Goal: Feedback & Contribution: Leave review/rating

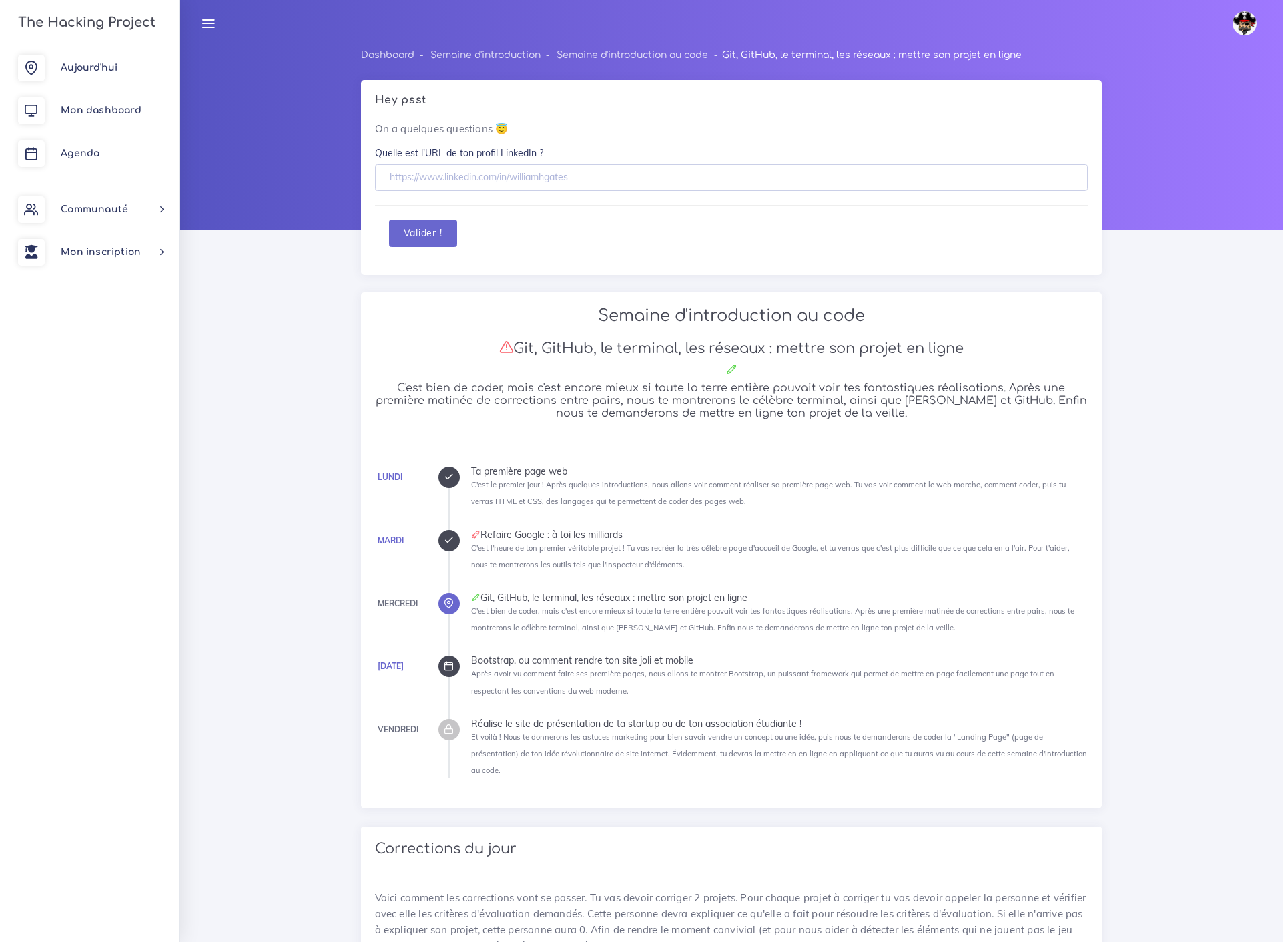
scroll to position [791, 0]
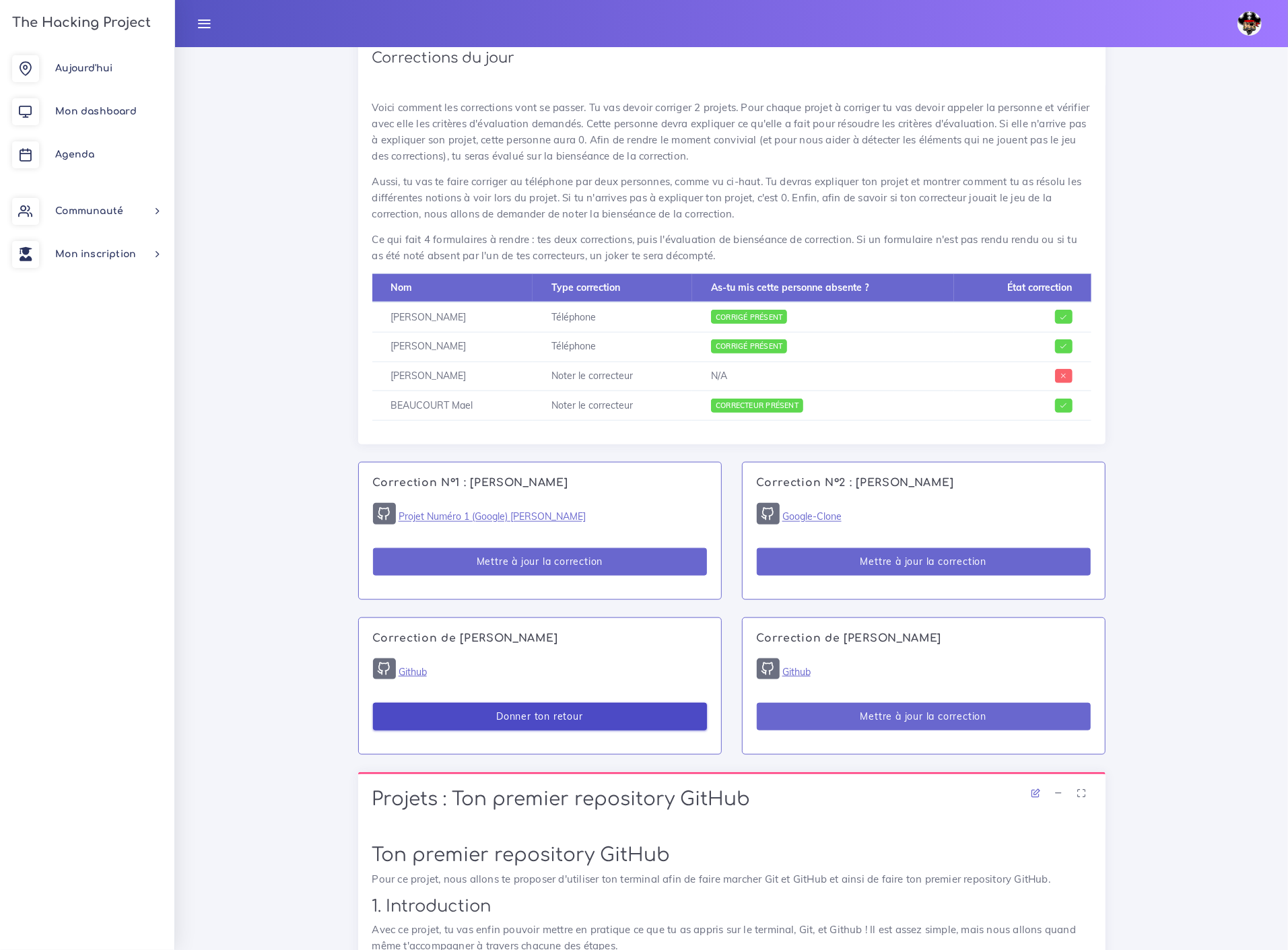
click at [549, 703] on button "Donner ton retour" at bounding box center [540, 717] width 334 height 28
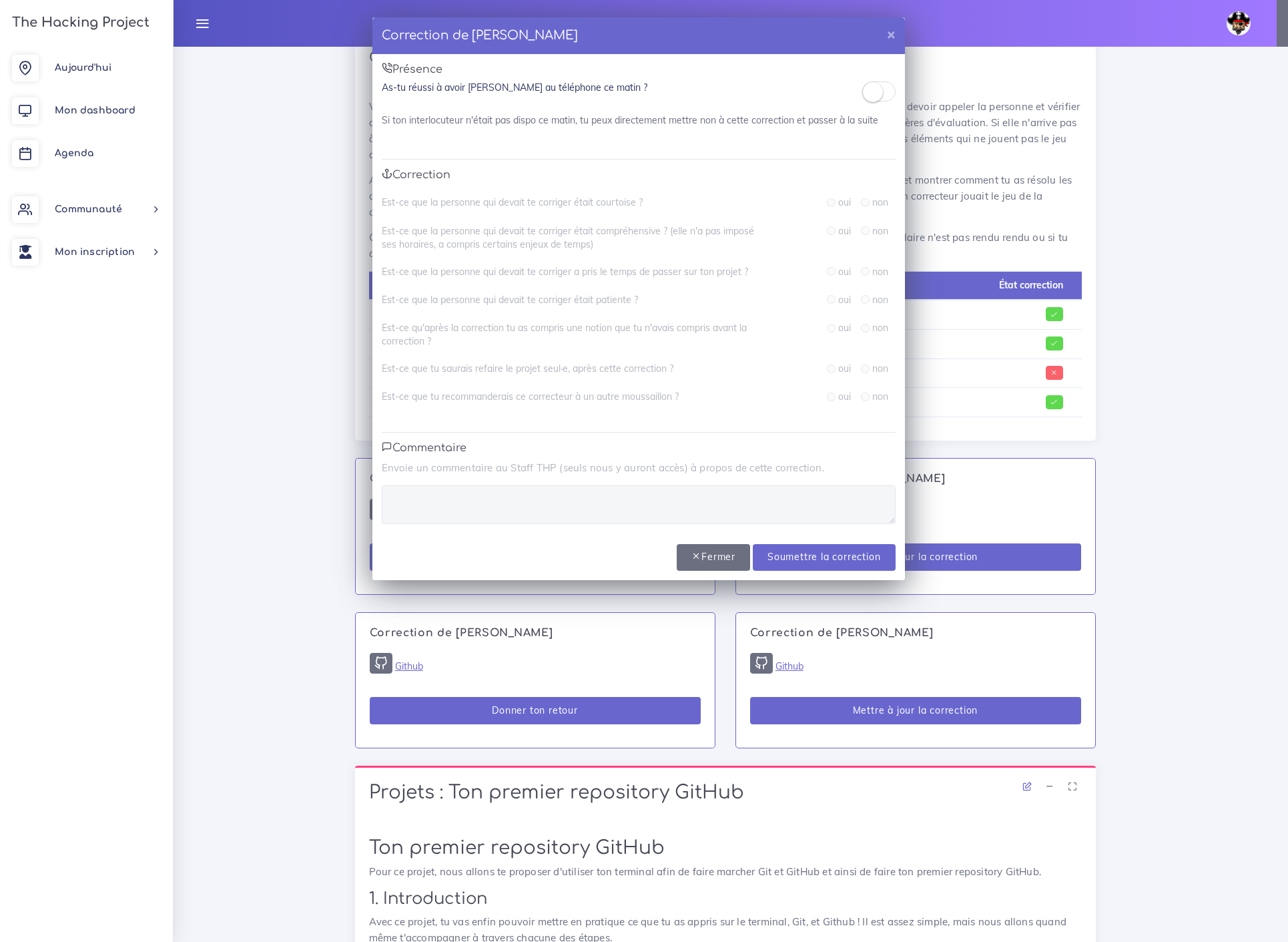
click at [869, 93] on small at bounding box center [872, 92] width 20 height 20
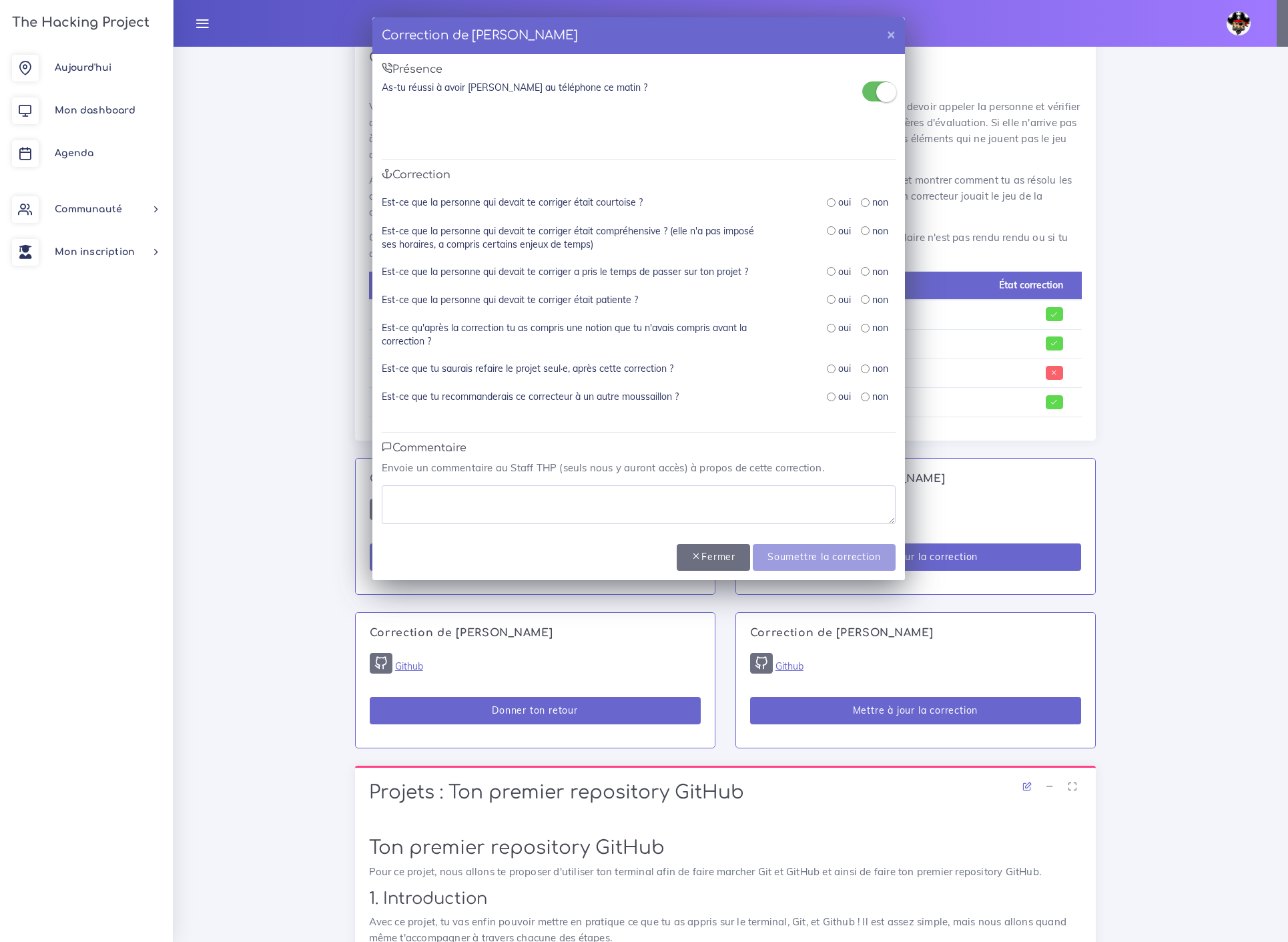
click at [830, 203] on input "radio" at bounding box center [831, 203] width 9 height 9
radio input "true"
click at [830, 230] on input "radio" at bounding box center [831, 230] width 9 height 9
radio input "true"
click at [829, 269] on input "radio" at bounding box center [831, 271] width 9 height 9
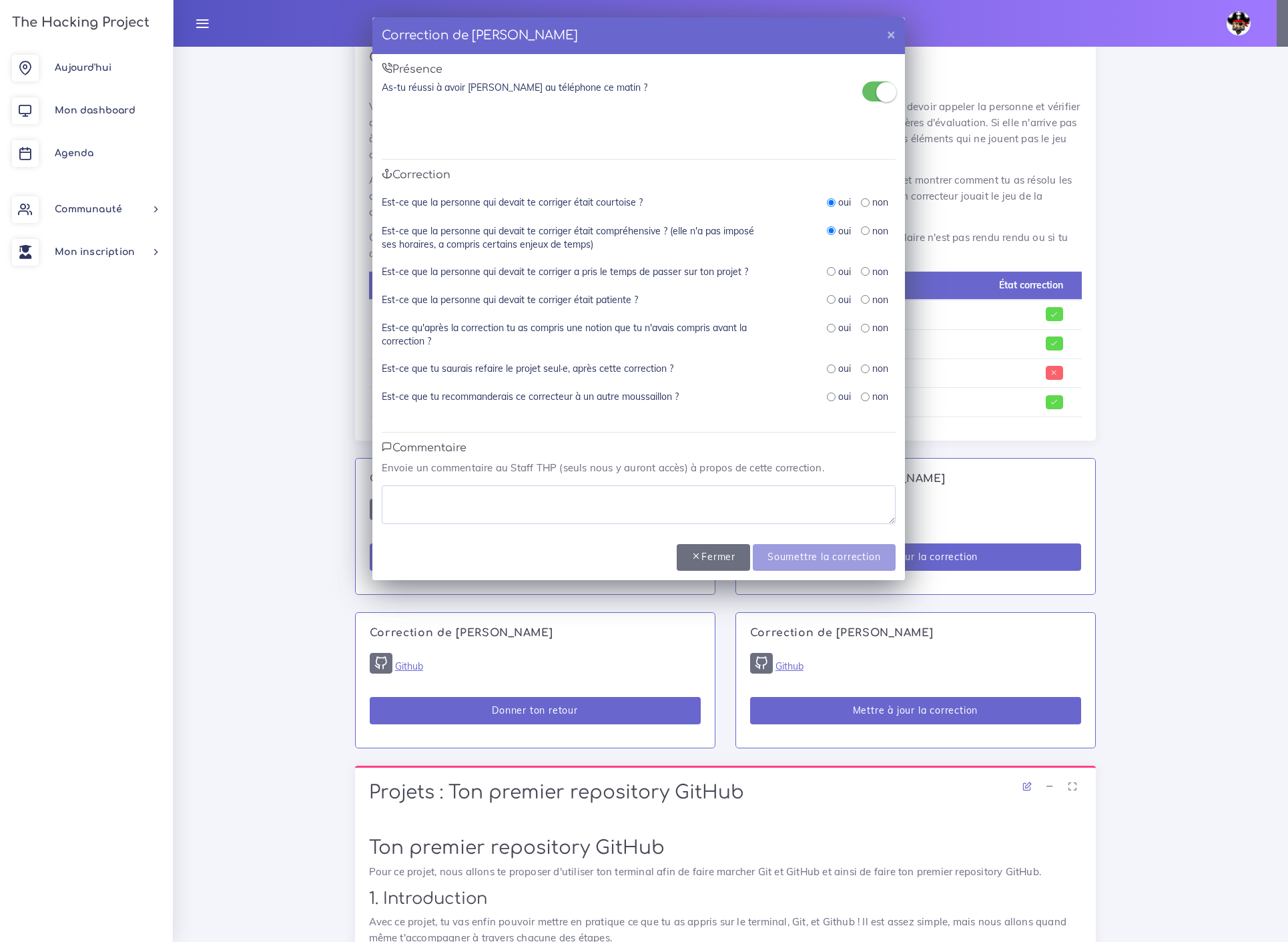
radio input "true"
click at [829, 297] on input "radio" at bounding box center [831, 299] width 9 height 9
radio input "true"
click at [832, 325] on input "radio" at bounding box center [831, 328] width 9 height 9
radio input "true"
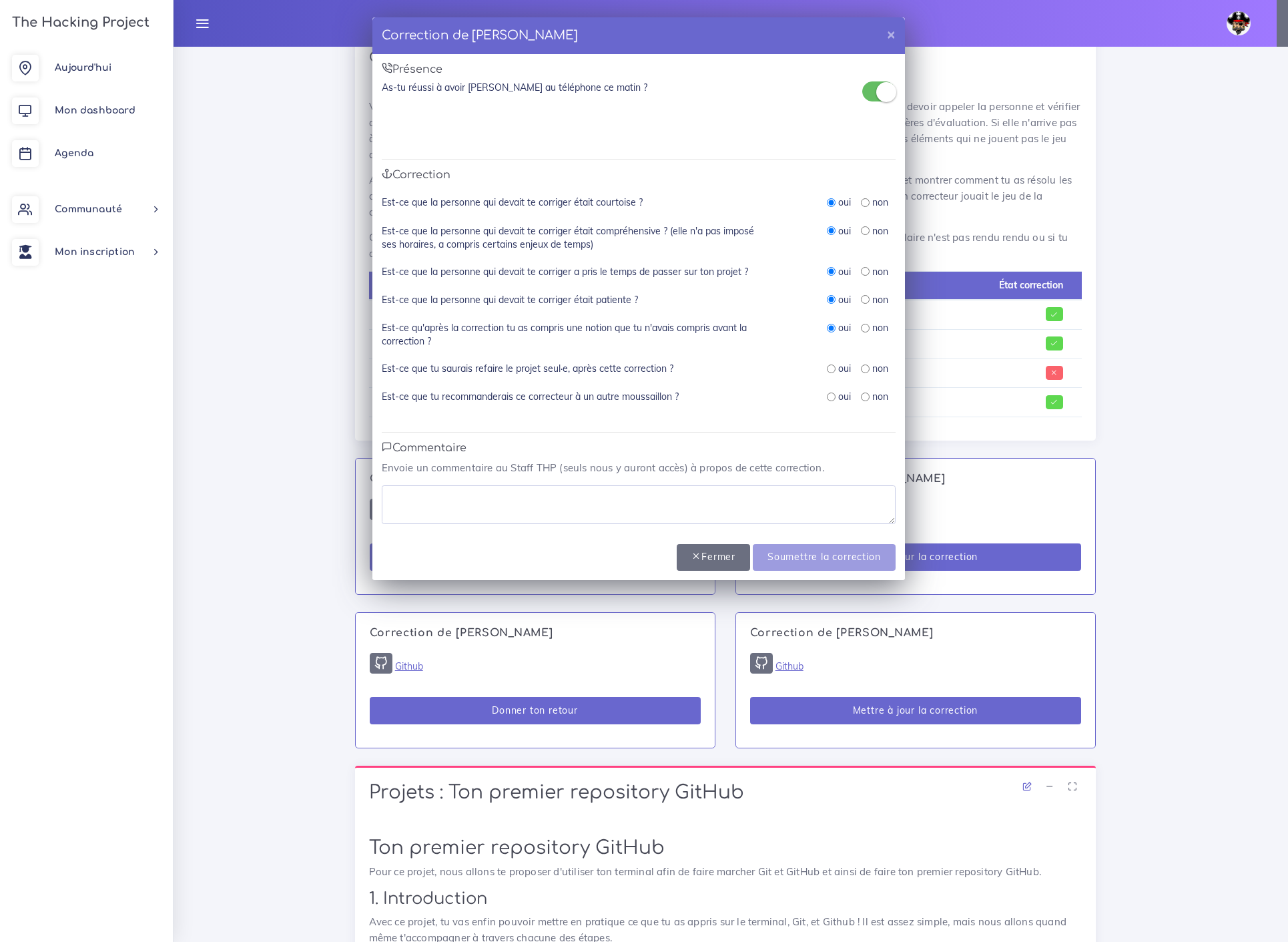
click at [830, 366] on input "radio" at bounding box center [831, 369] width 9 height 9
radio input "true"
click at [831, 394] on input "radio" at bounding box center [831, 397] width 9 height 9
radio input "true"
click at [481, 491] on textarea at bounding box center [638, 505] width 514 height 39
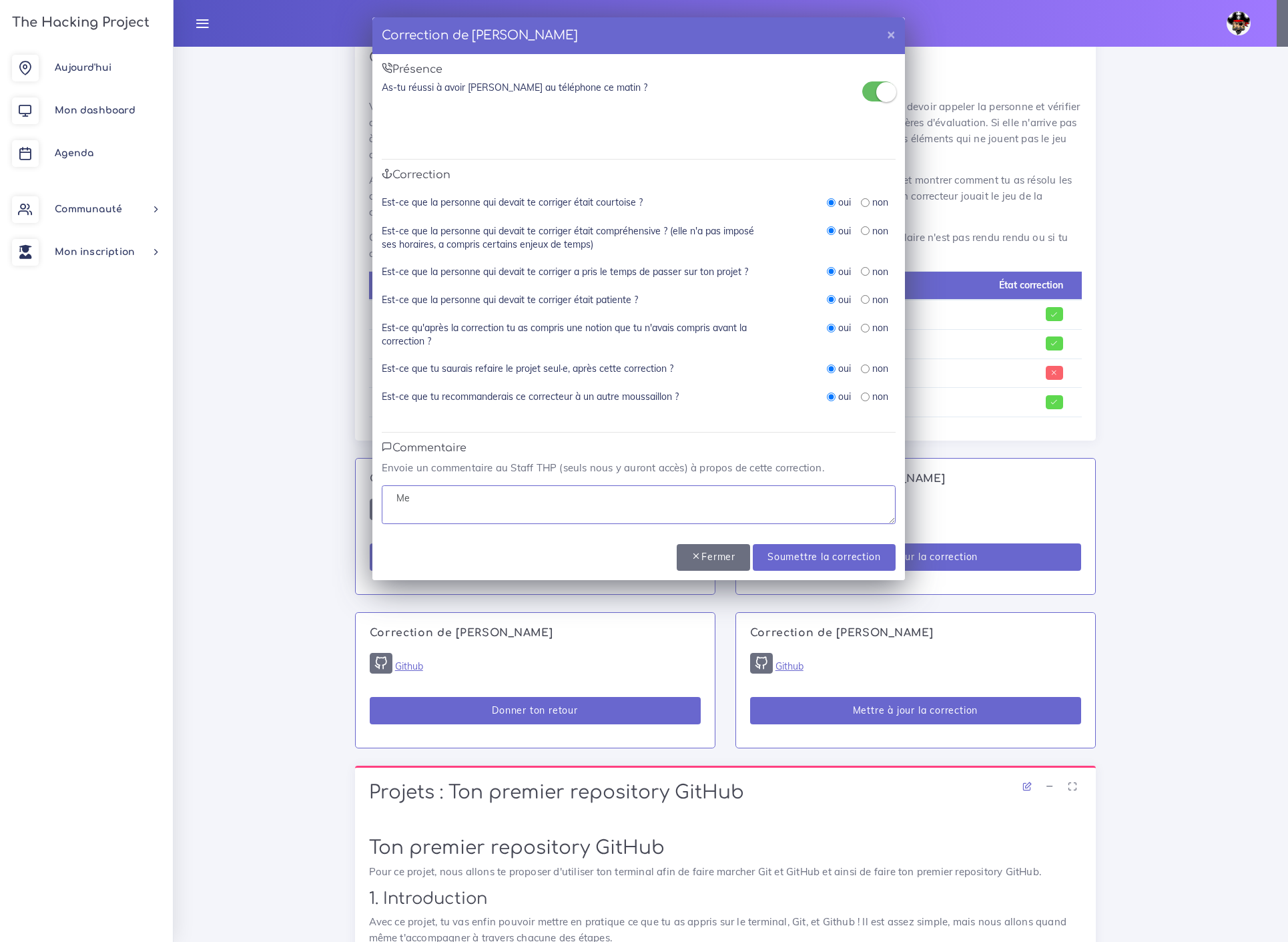
type textarea "M"
type textarea "[PERSON_NAME] bienveillante et pédagogue"
click at [837, 548] on input "Soumettre la correction" at bounding box center [824, 558] width 142 height 28
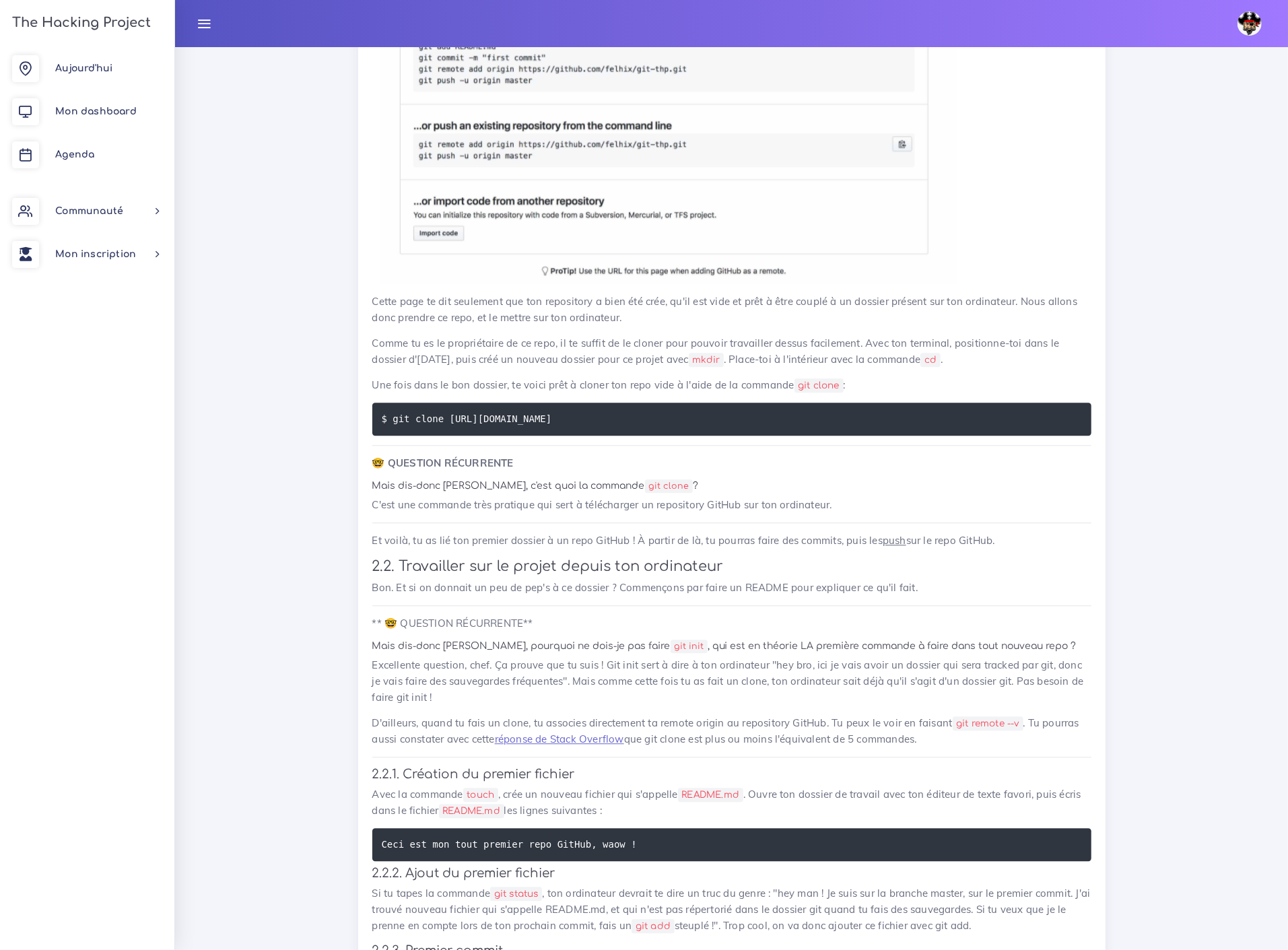
scroll to position [2293, 0]
drag, startPoint x: 391, startPoint y: 339, endPoint x: 611, endPoint y: 341, distance: 220.0
click at [555, 412] on code "$ git clone [URL][DOMAIN_NAME]" at bounding box center [468, 419] width 174 height 15
copy code "git clone https://github.com/ton_username/"
click at [630, 403] on pre "$ git clone [URL][DOMAIN_NAME]" at bounding box center [732, 419] width 719 height 33
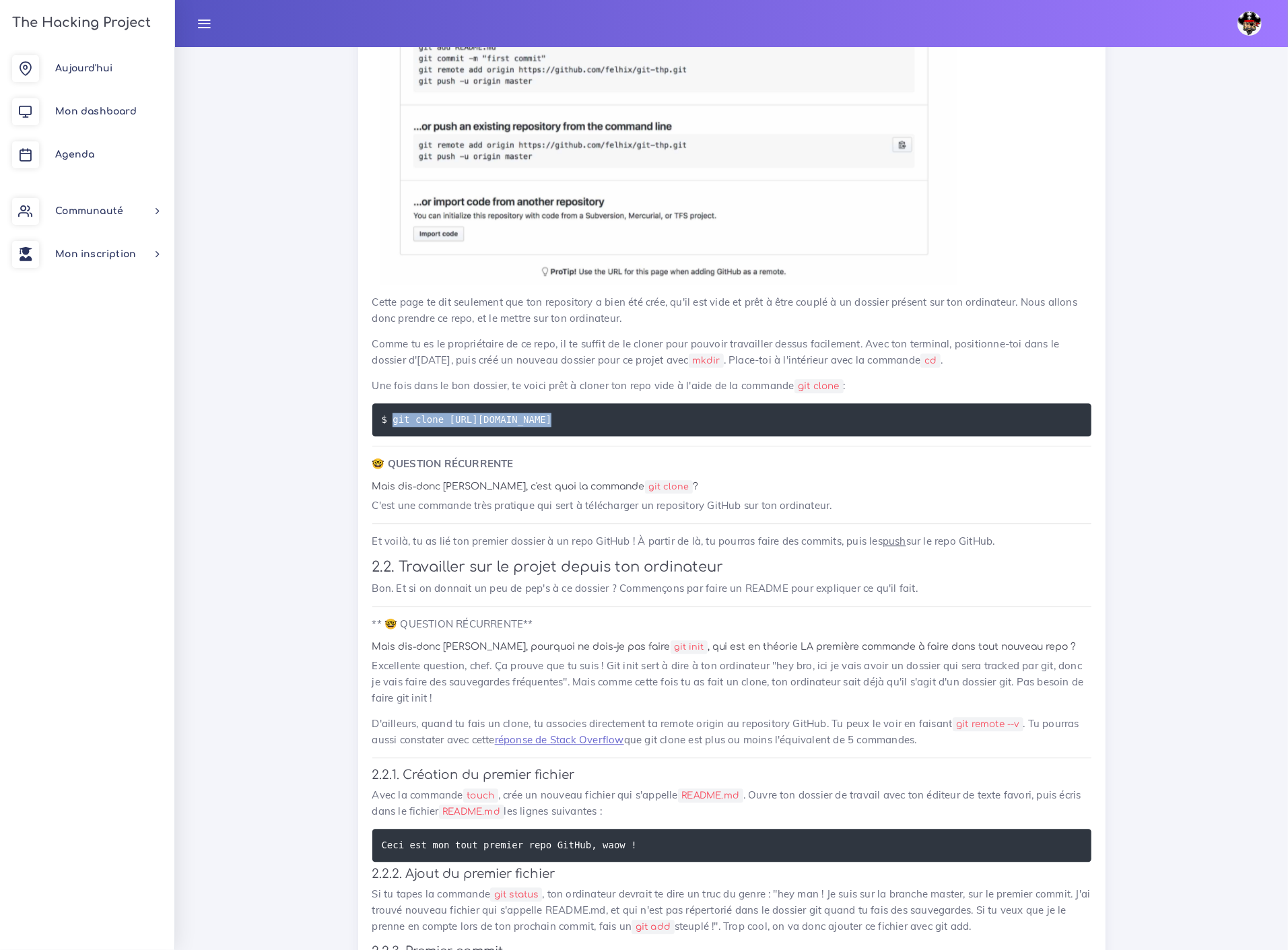
drag, startPoint x: 391, startPoint y: 338, endPoint x: 539, endPoint y: 339, distance: 148.0
click at [539, 412] on code "$ git clone [URL][DOMAIN_NAME]" at bounding box center [468, 419] width 174 height 15
click at [544, 389] on div "Ton premier repository GitHub Pour ce projet, nous allons te proposer d'utilise…" at bounding box center [732, 715] width 719 height 2734
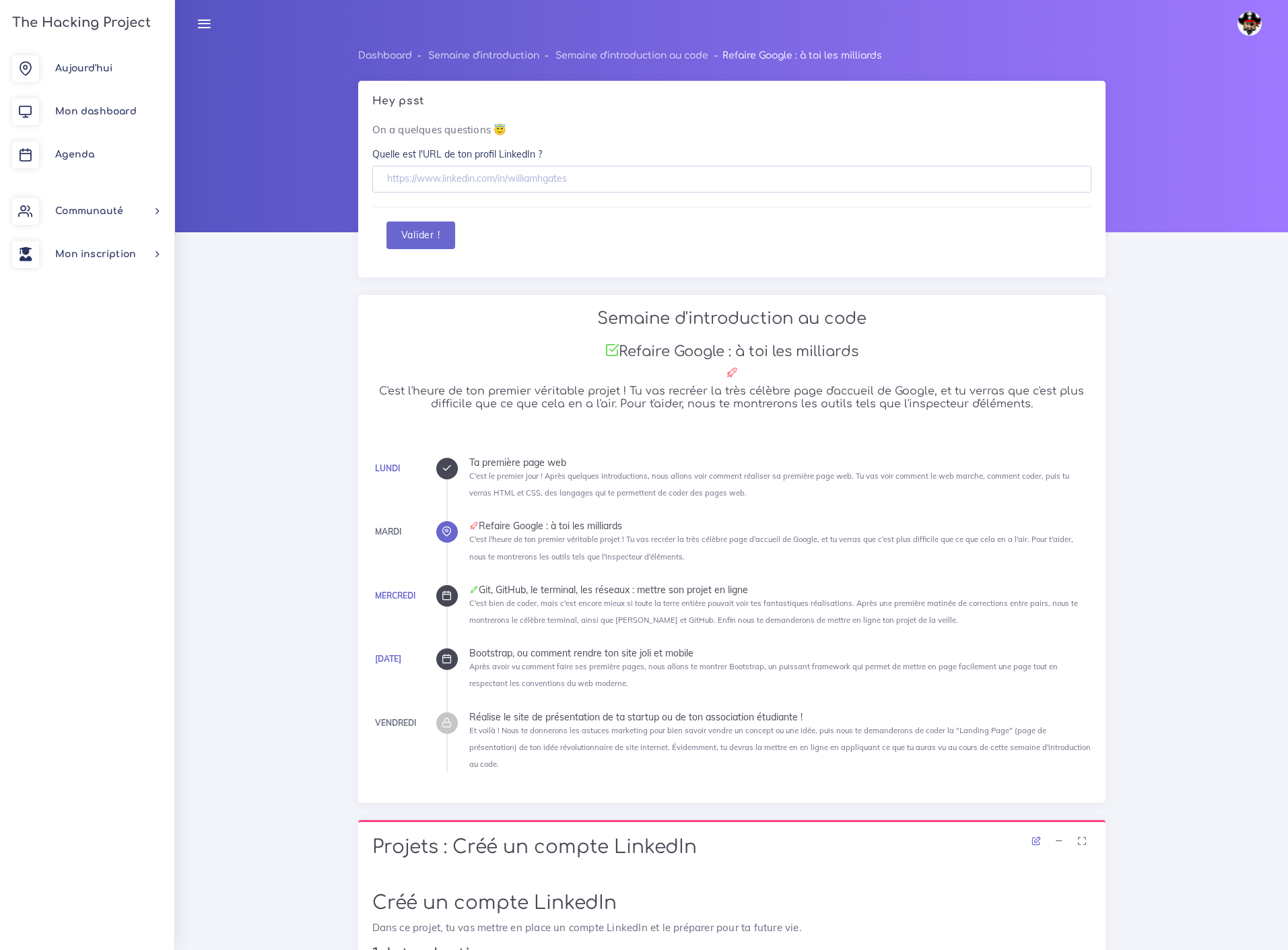
scroll to position [5704, 0]
